Goal: Navigation & Orientation: Find specific page/section

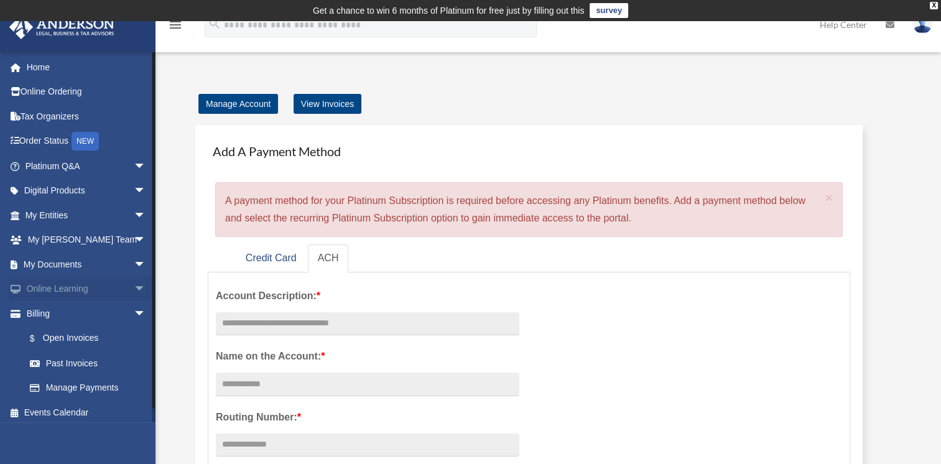
click at [44, 285] on link "Online Learning arrow_drop_down" at bounding box center [87, 289] width 156 height 25
click at [109, 290] on link "Online Learning arrow_drop_down" at bounding box center [87, 289] width 156 height 25
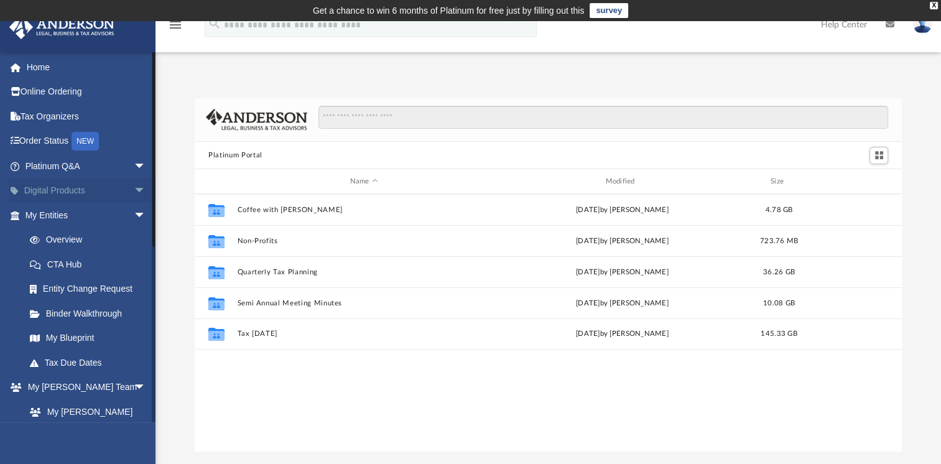
scroll to position [273, 697]
click at [134, 163] on span "arrow_drop_down" at bounding box center [146, 167] width 25 height 26
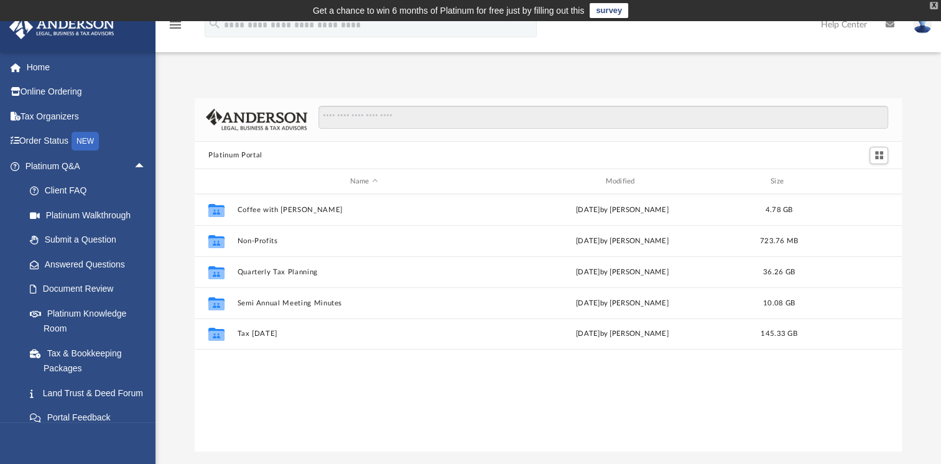
click at [933, 2] on div "X" at bounding box center [934, 5] width 8 height 7
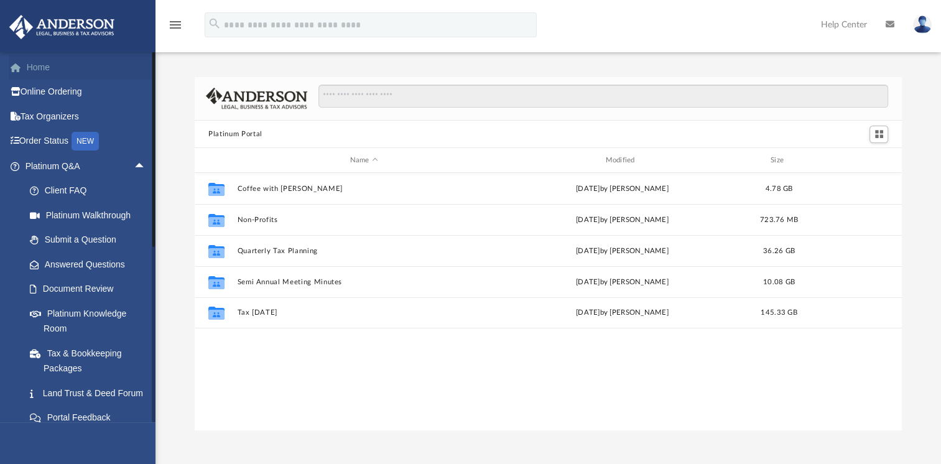
click at [35, 65] on link "Home" at bounding box center [87, 67] width 156 height 25
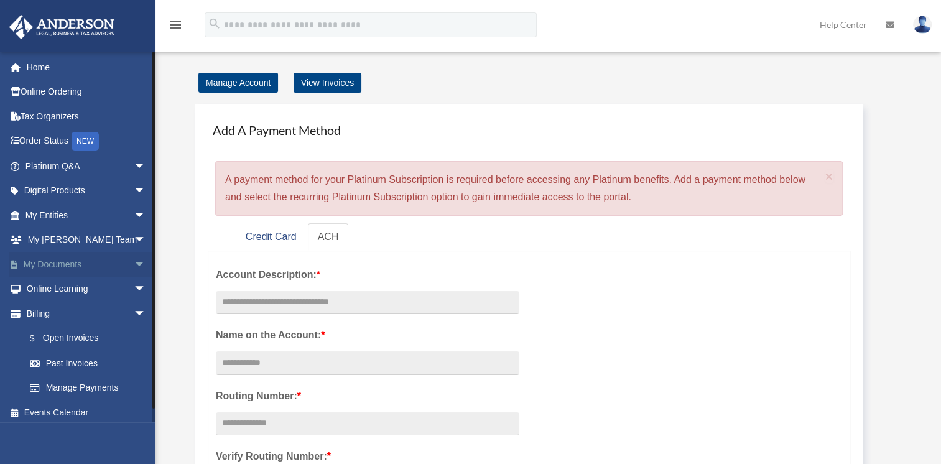
click at [98, 263] on link "My Documents arrow_drop_down" at bounding box center [87, 264] width 156 height 25
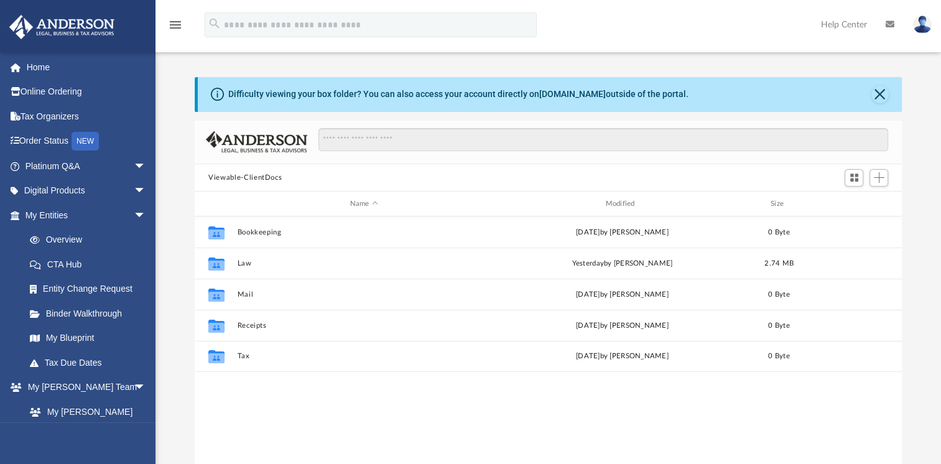
scroll to position [273, 697]
click at [60, 245] on link "Overview" at bounding box center [90, 240] width 147 height 25
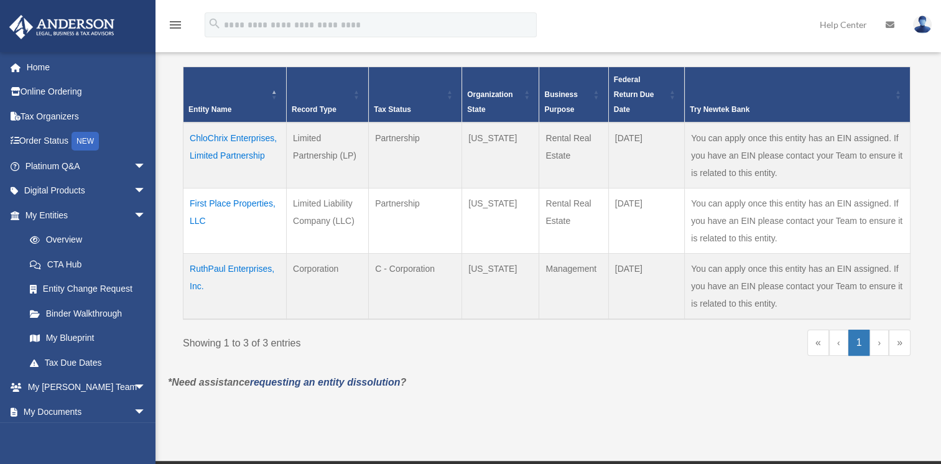
scroll to position [249, 0]
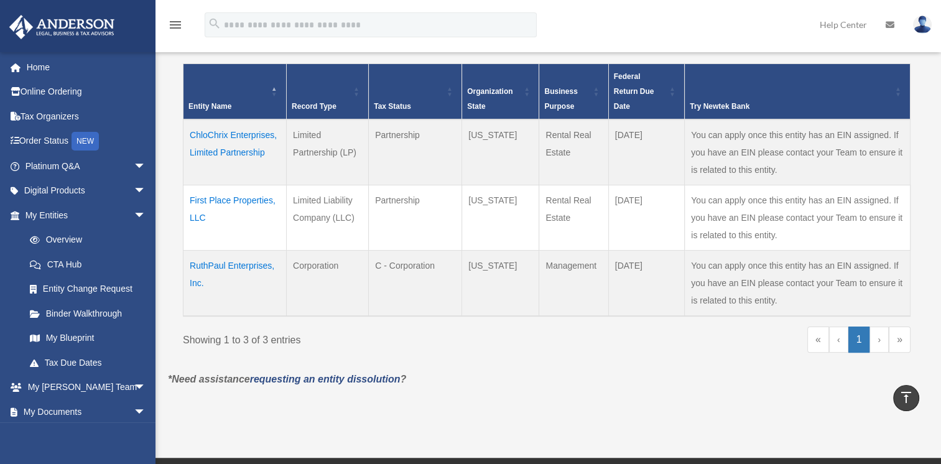
click at [224, 195] on td "First Place Properties, LLC" at bounding box center [235, 217] width 103 height 65
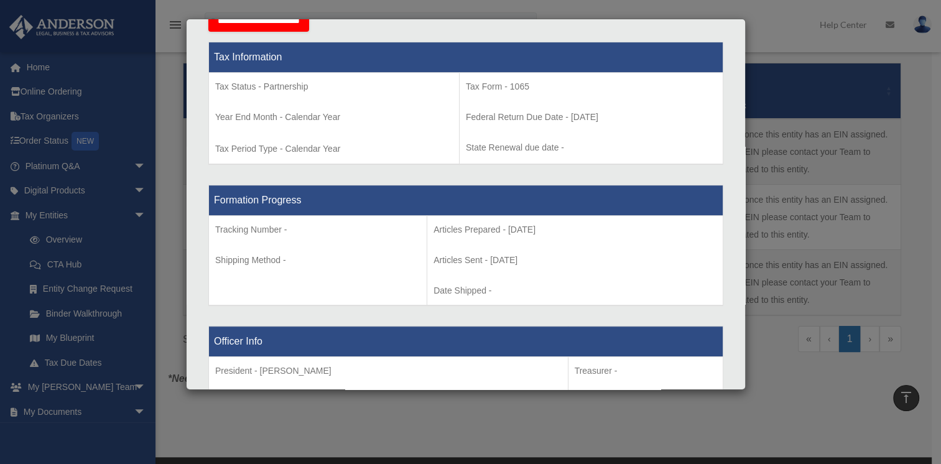
scroll to position [0, 0]
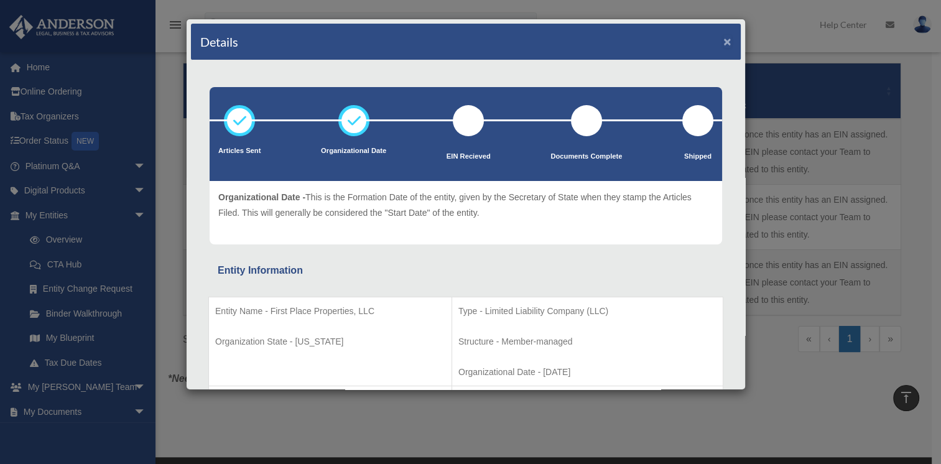
click at [723, 38] on button "×" at bounding box center [727, 41] width 8 height 13
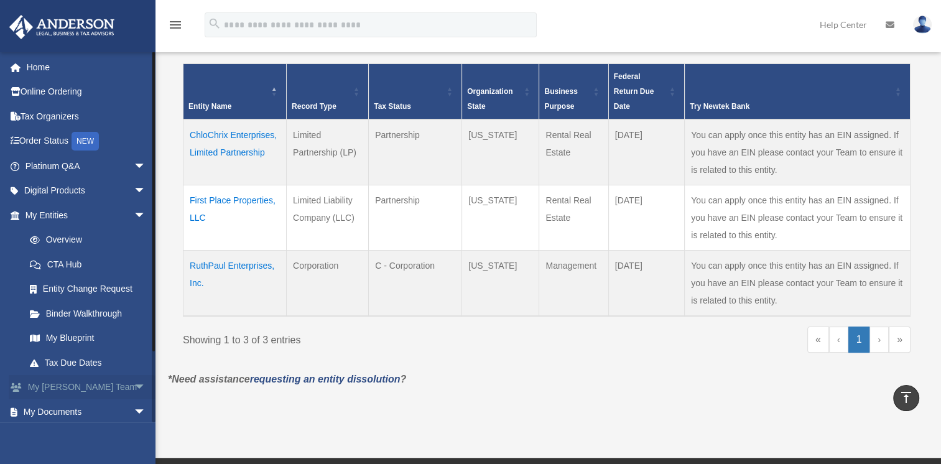
click at [83, 383] on link "My Anderson Team arrow_drop_down" at bounding box center [87, 387] width 156 height 25
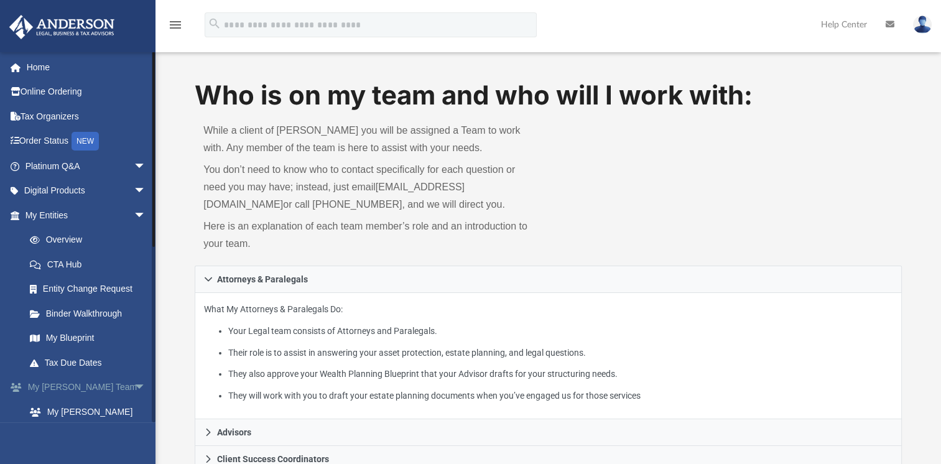
click at [134, 383] on span "arrow_drop_down" at bounding box center [146, 388] width 25 height 26
click at [58, 409] on link "My Documents arrow_drop_down" at bounding box center [87, 411] width 156 height 25
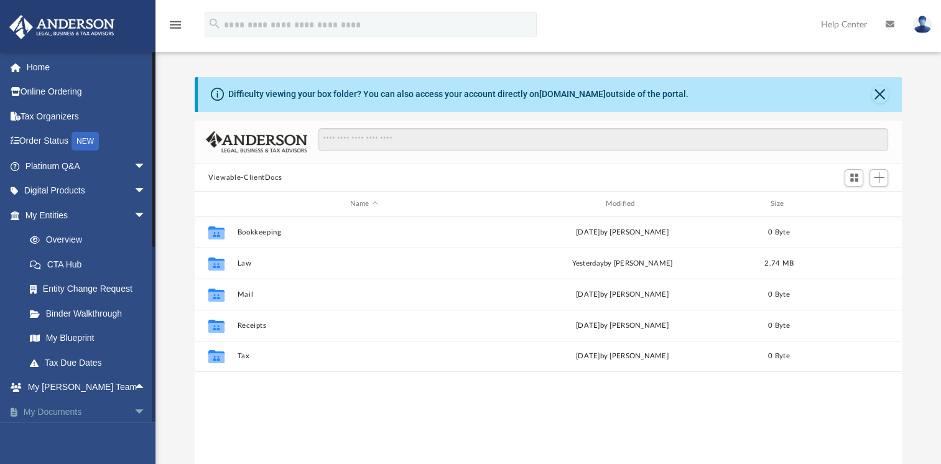
scroll to position [273, 697]
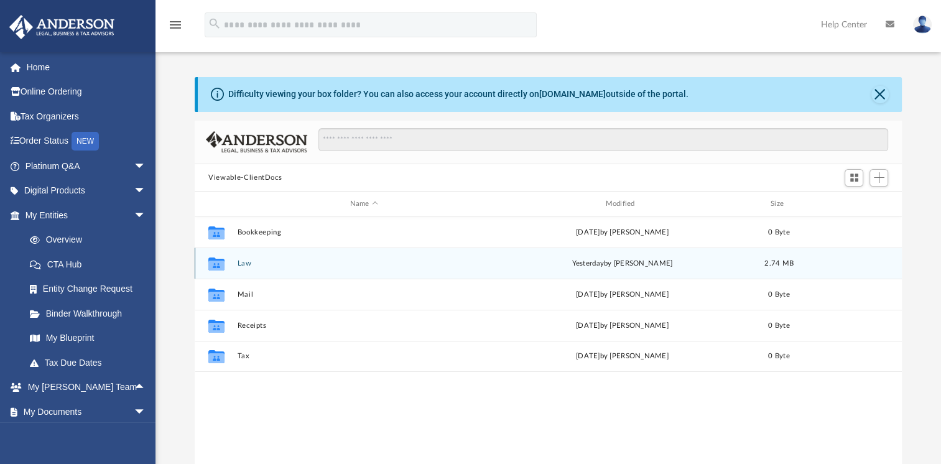
click at [246, 262] on button "Law" at bounding box center [364, 263] width 253 height 8
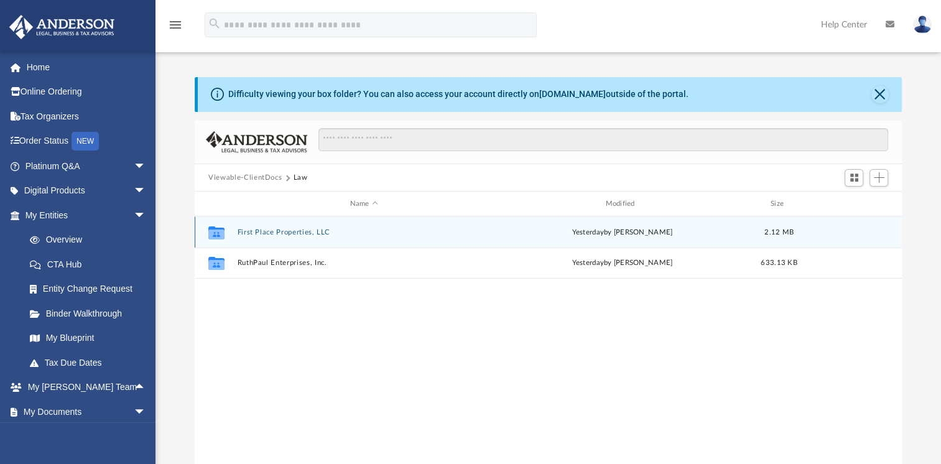
click at [279, 227] on div "Collaborated Folder First Place Properties, LLC yesterday by Jasmine Barkum 2.1…" at bounding box center [548, 231] width 707 height 31
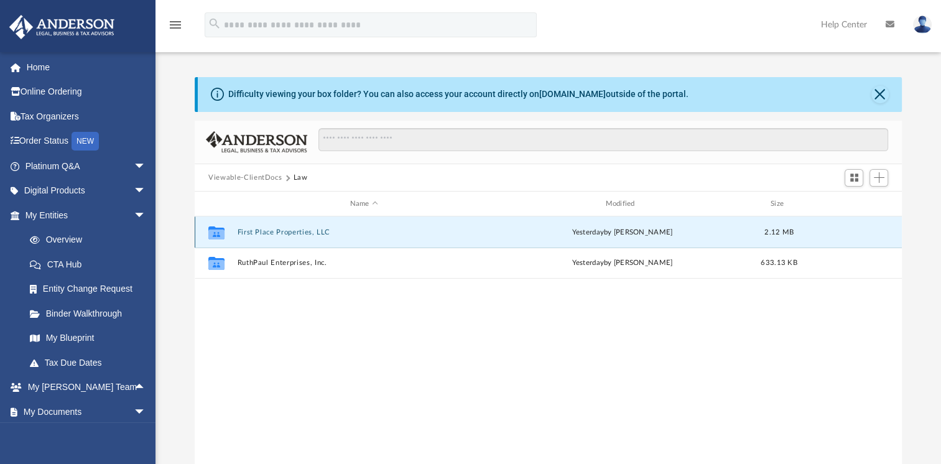
click at [231, 228] on div "Collaborated Folder" at bounding box center [216, 233] width 31 height 20
click at [216, 237] on icon "grid" at bounding box center [216, 235] width 16 height 10
click at [633, 241] on div "Collaborated Folder First Place Properties, LLC yesterday by Jasmine Barkum 2.1…" at bounding box center [548, 231] width 707 height 31
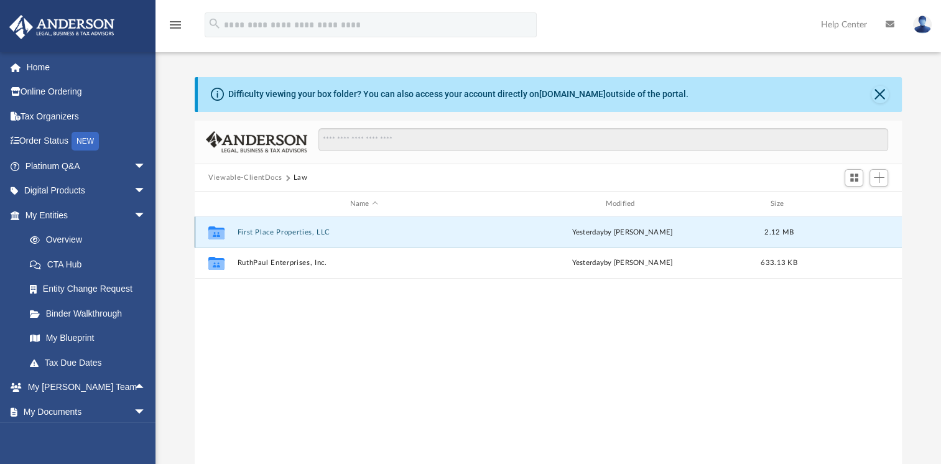
click at [440, 223] on div "Collaborated Folder First Place Properties, LLC yesterday by Jasmine Barkum 2.1…" at bounding box center [548, 231] width 707 height 31
click at [212, 238] on icon "grid" at bounding box center [216, 235] width 16 height 10
click at [386, 322] on div "Collaborated Folder First Place Properties, LLC yesterday by Jasmine Barkum 2.1…" at bounding box center [548, 345] width 707 height 258
click at [579, 230] on span "yesterday" at bounding box center [588, 232] width 32 height 7
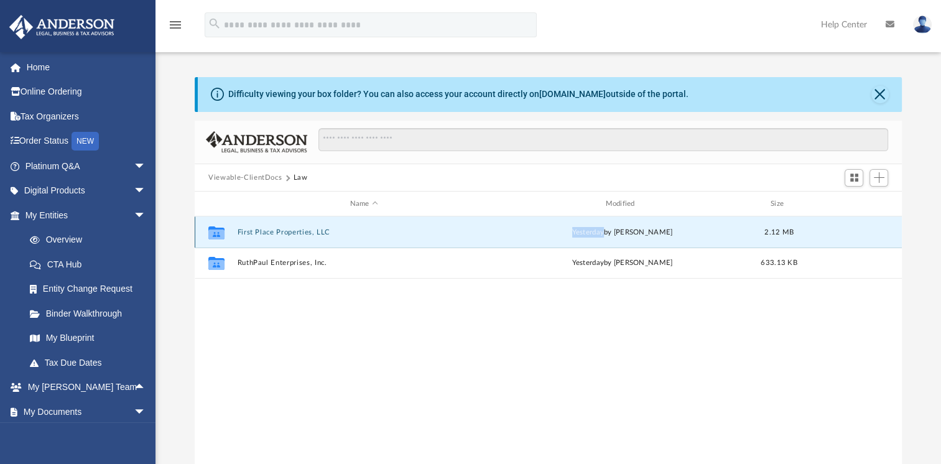
click at [579, 230] on span "yesterday" at bounding box center [588, 232] width 32 height 7
click at [450, 237] on div "Collaborated Folder First Place Properties, LLC yesterday by Jasmine Barkum 2.1…" at bounding box center [548, 231] width 707 height 31
click at [134, 409] on span "arrow_drop_down" at bounding box center [146, 412] width 25 height 26
click at [224, 235] on icon "grid" at bounding box center [216, 235] width 16 height 10
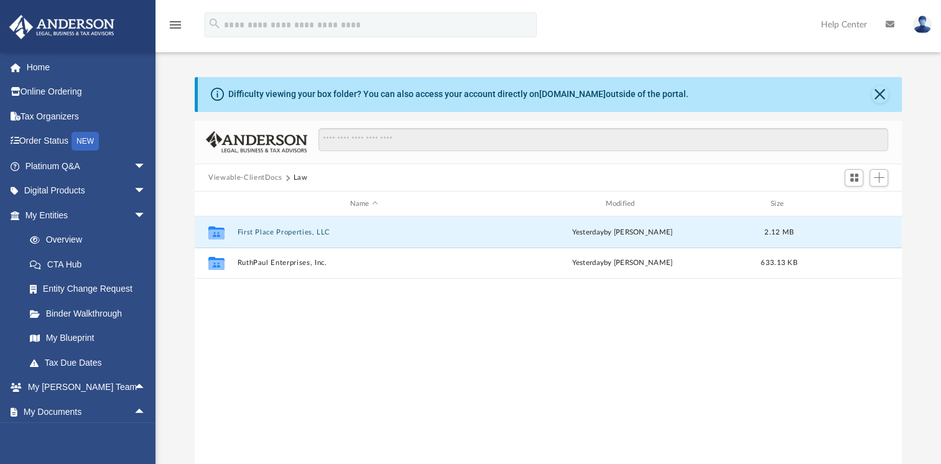
click at [297, 179] on button "Law" at bounding box center [301, 177] width 14 height 11
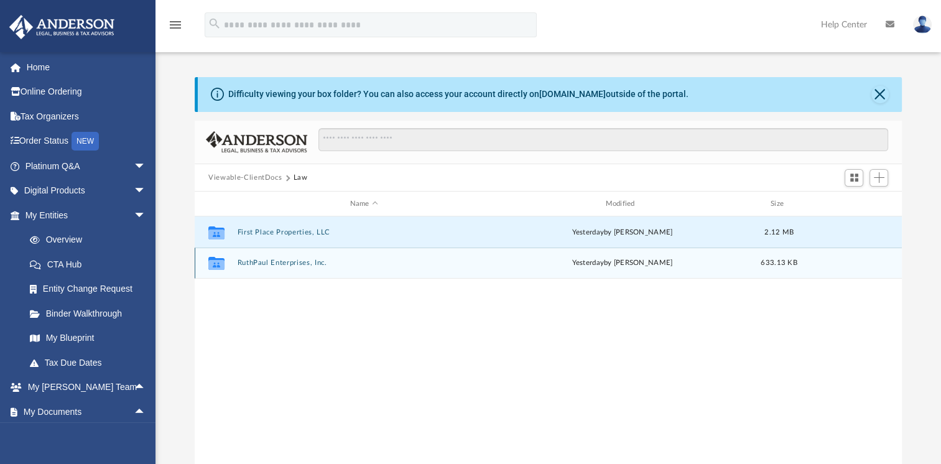
click at [258, 268] on div "Collaborated Folder RuthPaul Enterprises, Inc. yesterday by Tomas Diaz-Marin 63…" at bounding box center [548, 263] width 707 height 31
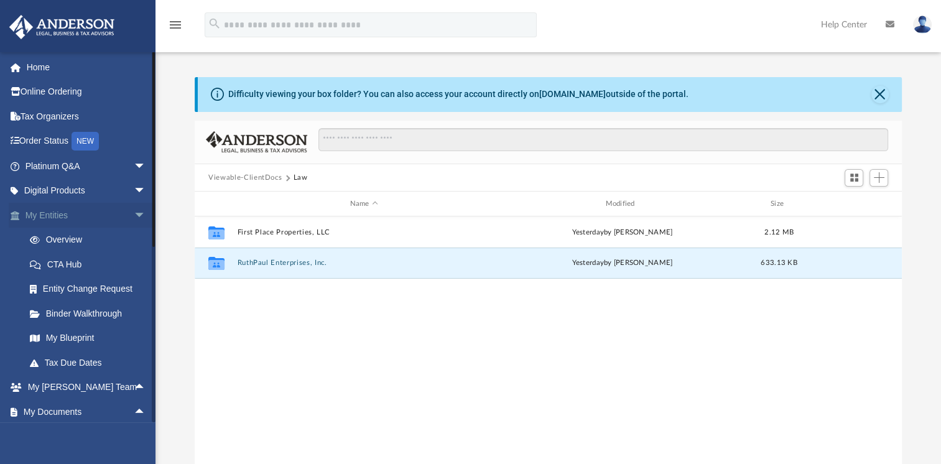
click at [118, 213] on link "My Entities arrow_drop_down" at bounding box center [87, 215] width 156 height 25
click at [134, 411] on span "arrow_drop_up" at bounding box center [146, 412] width 25 height 26
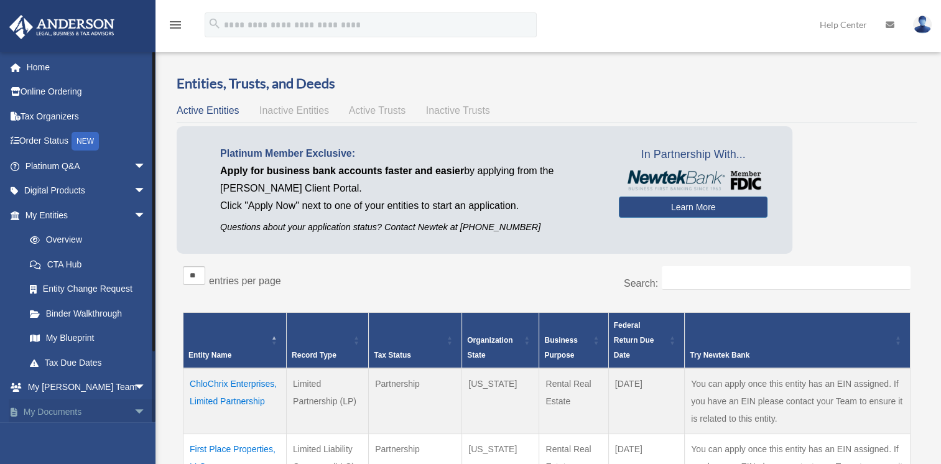
click at [134, 411] on span "arrow_drop_down" at bounding box center [146, 412] width 25 height 26
click at [96, 414] on link "My Documents arrow_drop_up" at bounding box center [87, 411] width 156 height 25
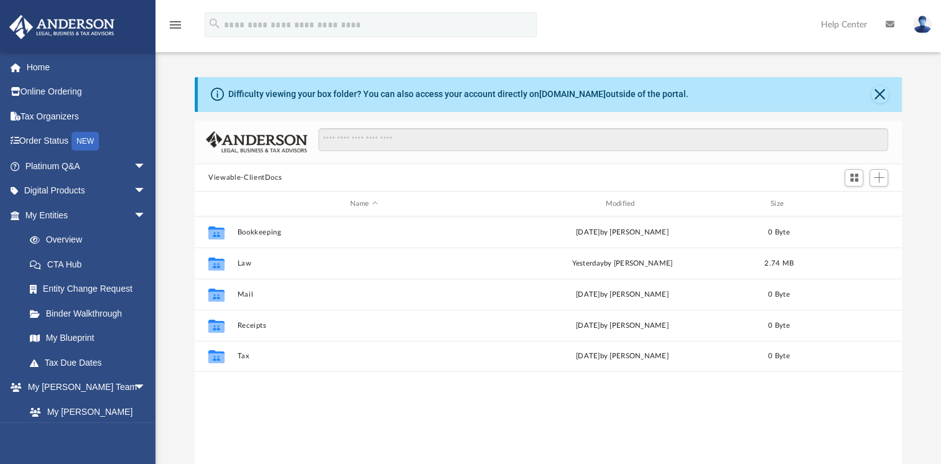
scroll to position [273, 697]
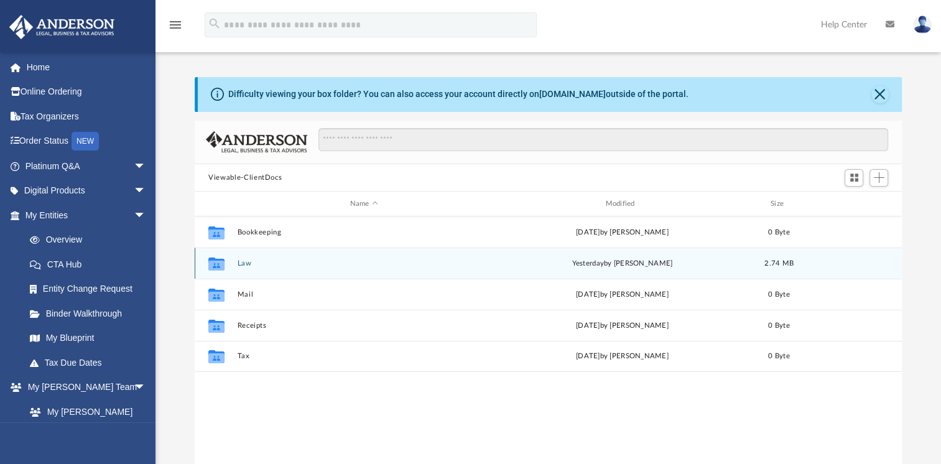
click at [221, 266] on icon "grid" at bounding box center [216, 266] width 16 height 10
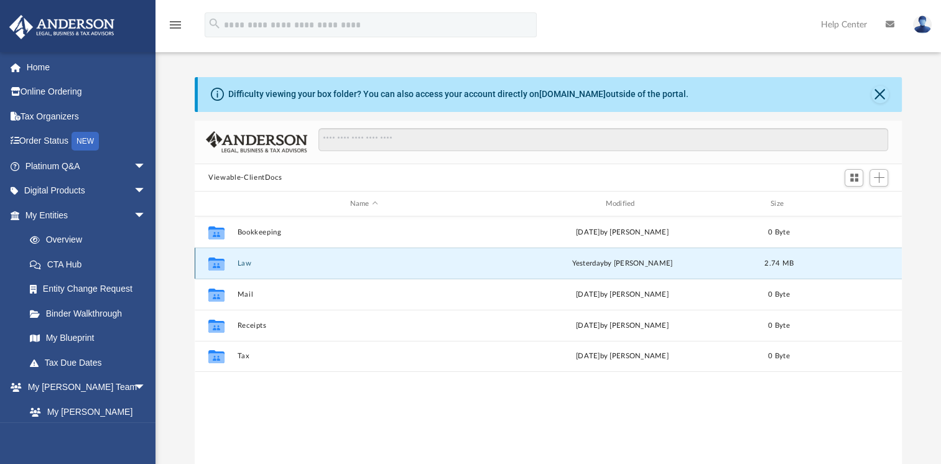
click at [542, 264] on div "yesterday by Tomas Diaz-Marin" at bounding box center [622, 263] width 253 height 11
click at [226, 263] on icon "Collaborated Folder" at bounding box center [217, 264] width 20 height 20
drag, startPoint x: 226, startPoint y: 263, endPoint x: 216, endPoint y: 263, distance: 9.3
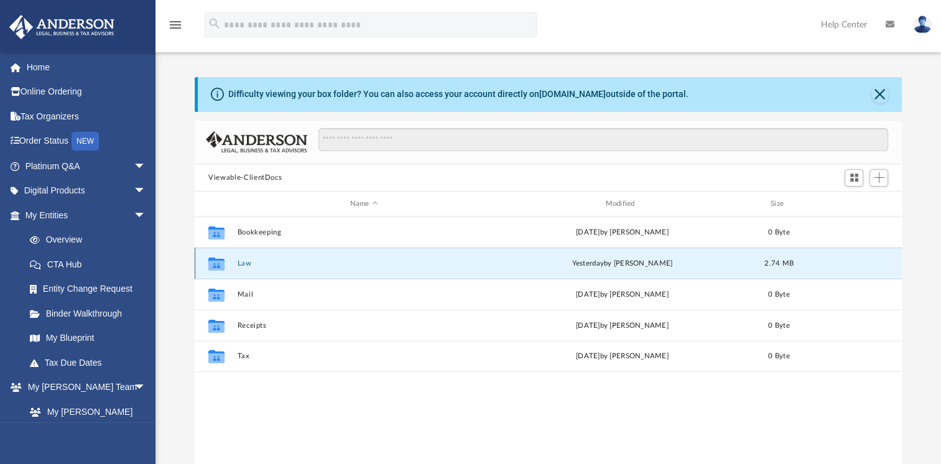
click at [216, 263] on icon "grid" at bounding box center [216, 266] width 16 height 10
click at [627, 264] on div "yesterday by Tomas Diaz-Marin" at bounding box center [622, 263] width 253 height 11
click at [659, 269] on div "Collaborated Folder Law [DATE] by [PERSON_NAME] 2.74 MB" at bounding box center [548, 263] width 707 height 31
click at [236, 264] on div "Collaborated Folder Law [DATE] by [PERSON_NAME] 2.74 MB" at bounding box center [548, 263] width 707 height 31
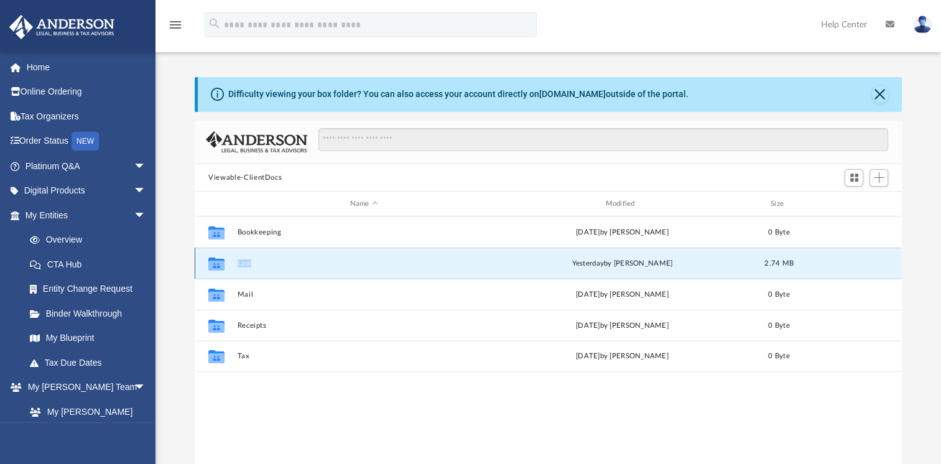
click at [236, 264] on div "Collaborated Folder Law [DATE] by [PERSON_NAME] 2.74 MB" at bounding box center [548, 263] width 707 height 31
click at [316, 414] on div "Collaborated Folder Bookkeeping Mon Feb 3 2025 by Charles Rogler 0 Byte Collabo…" at bounding box center [548, 345] width 707 height 258
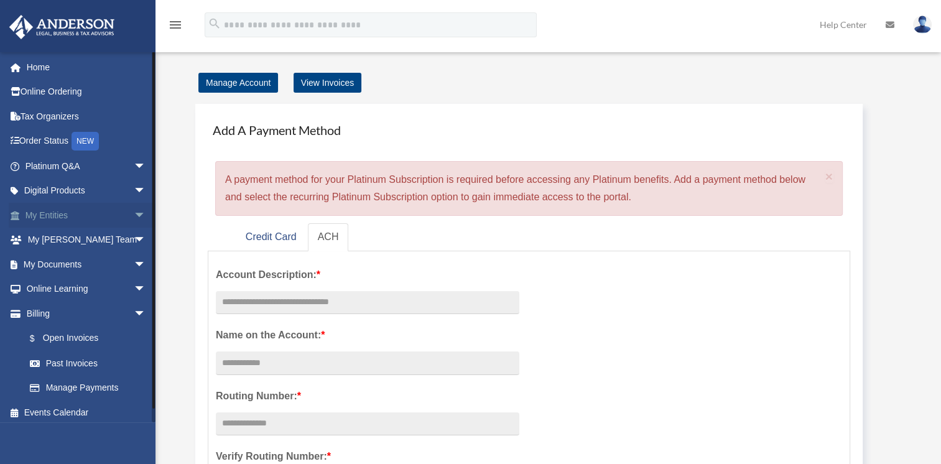
click at [134, 214] on span "arrow_drop_down" at bounding box center [146, 216] width 25 height 26
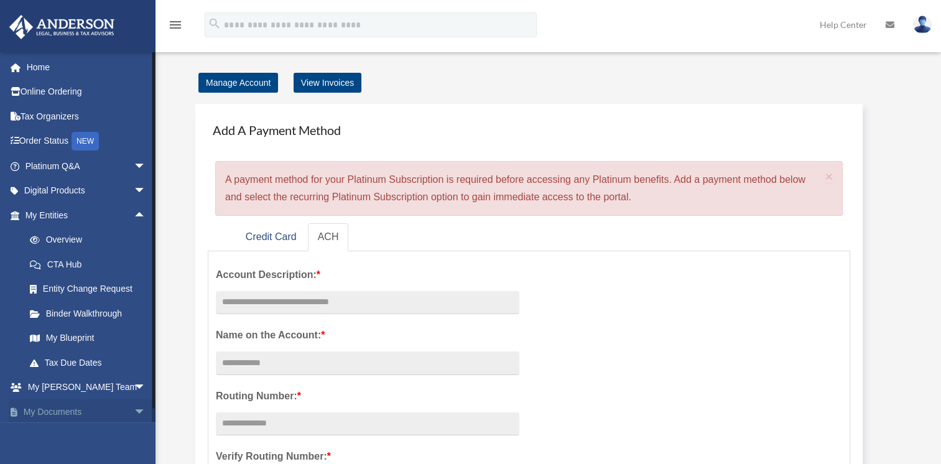
click at [95, 404] on link "My Documents arrow_drop_down" at bounding box center [87, 411] width 156 height 25
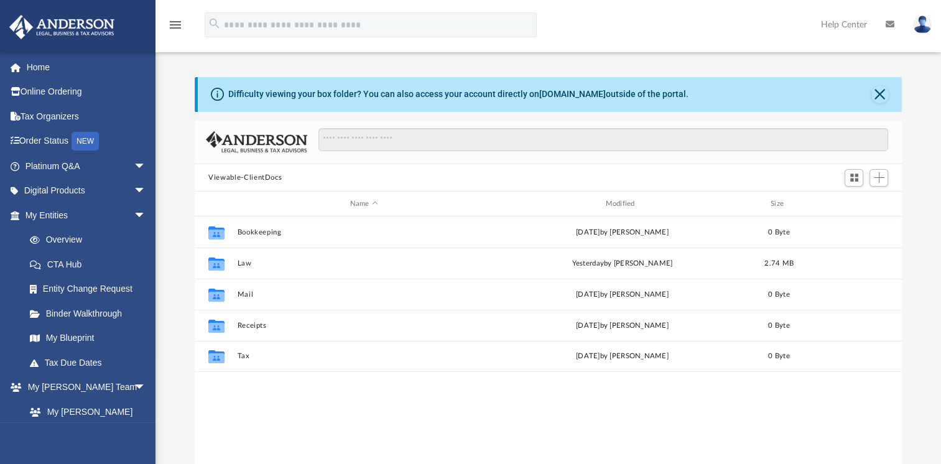
scroll to position [273, 697]
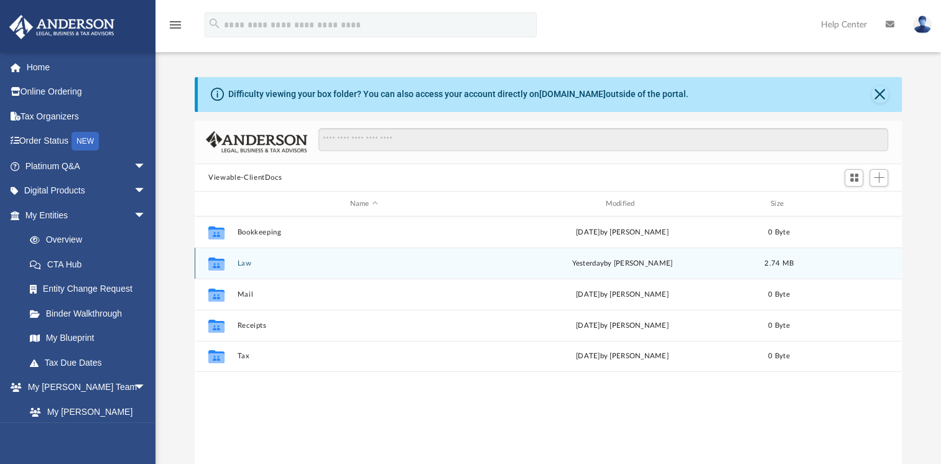
click at [225, 263] on icon "Collaborated Folder" at bounding box center [217, 264] width 20 height 20
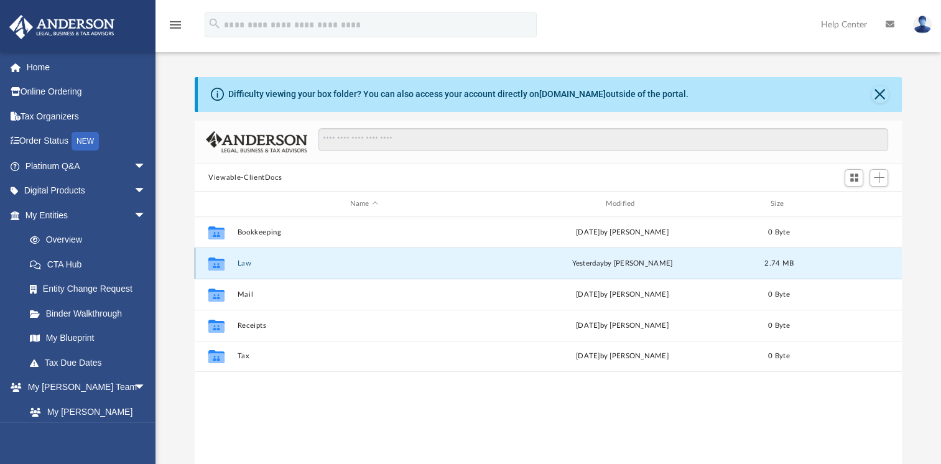
click at [225, 263] on icon "Collaborated Folder" at bounding box center [217, 264] width 20 height 20
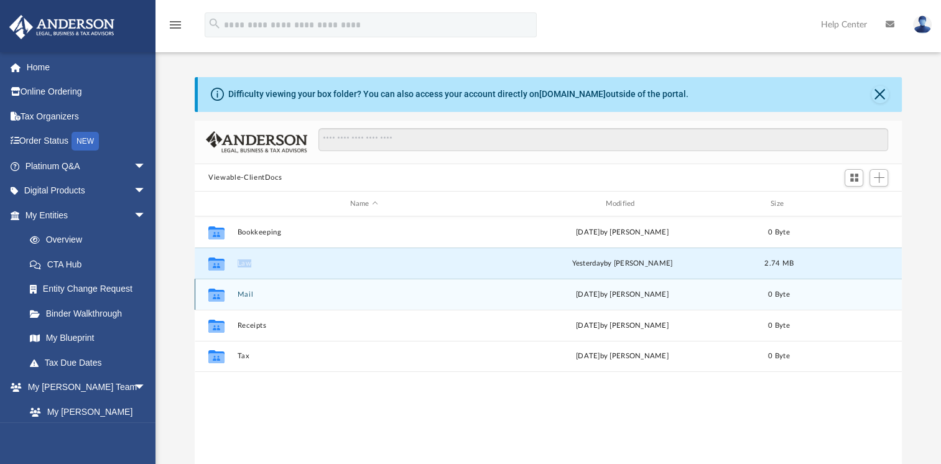
click at [386, 279] on div "Collaborated Folder Mail [DATE] by [PERSON_NAME] 0 Byte" at bounding box center [548, 294] width 707 height 31
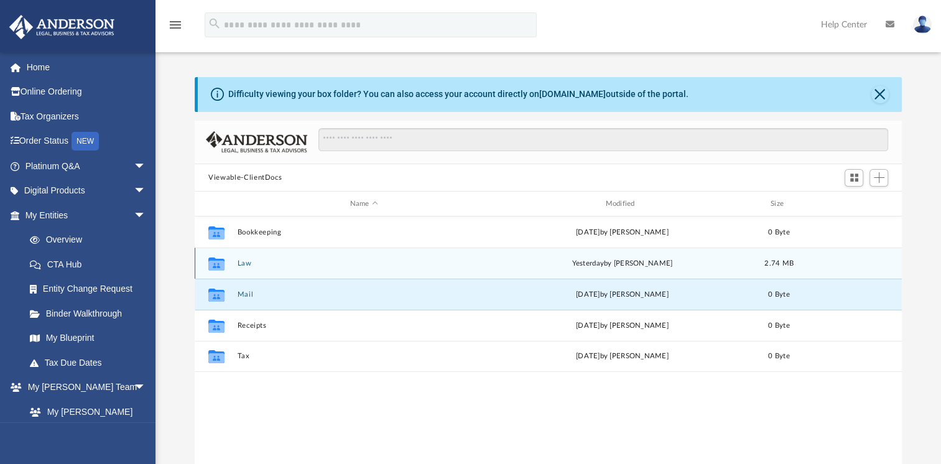
click at [339, 267] on div "Collaborated Folder Law [DATE] by [PERSON_NAME] 2.74 MB" at bounding box center [548, 263] width 707 height 31
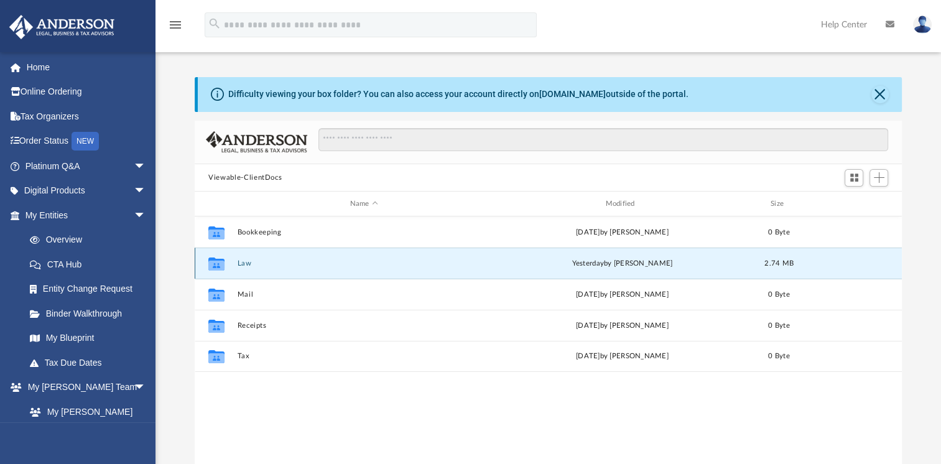
click at [339, 267] on div "Collaborated Folder Law [DATE] by [PERSON_NAME] 2.74 MB" at bounding box center [548, 263] width 707 height 31
